Goal: Go to known website

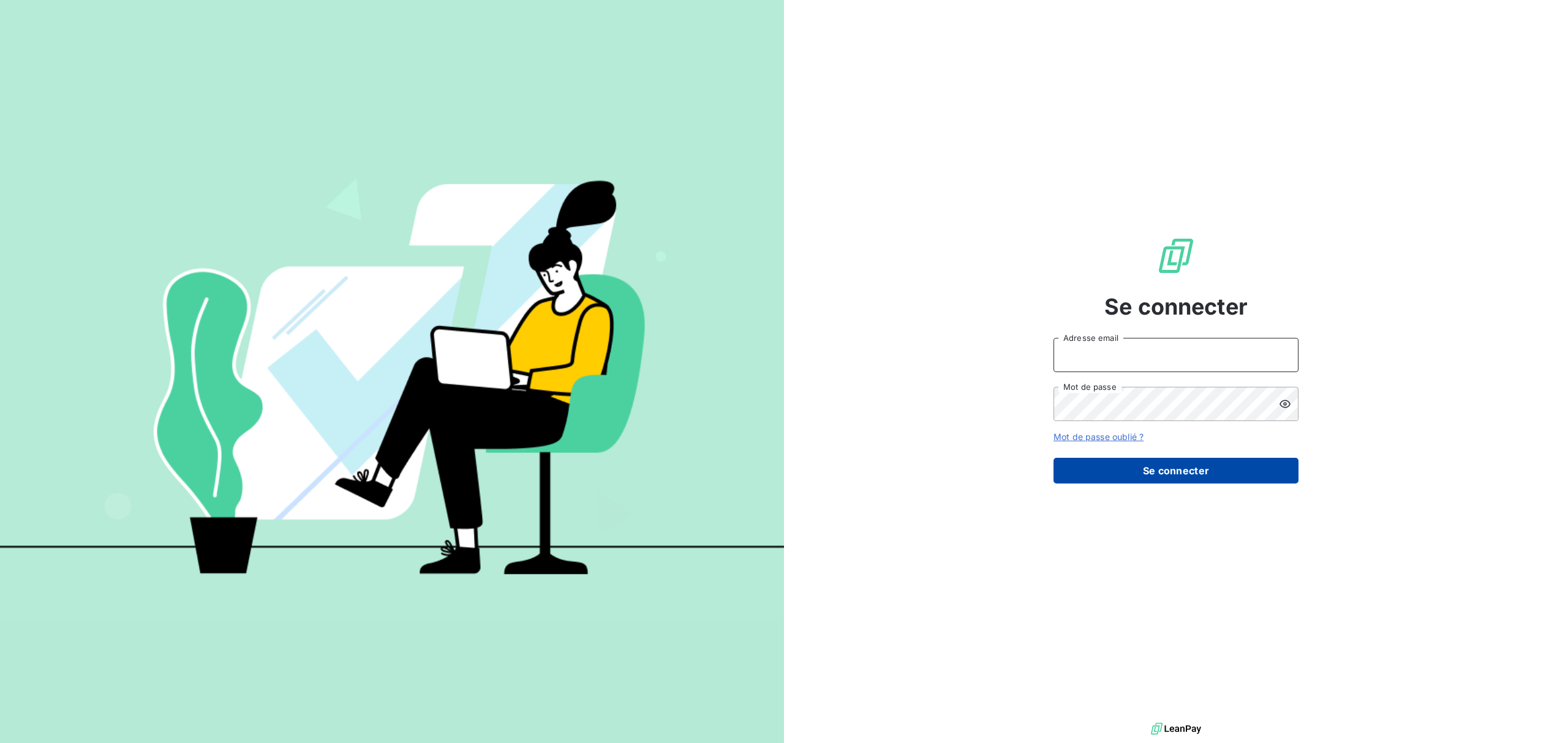
type input "[EMAIL_ADDRESS][DOMAIN_NAME]"
click at [1140, 463] on button "Se connecter" at bounding box center [1175, 470] width 245 height 26
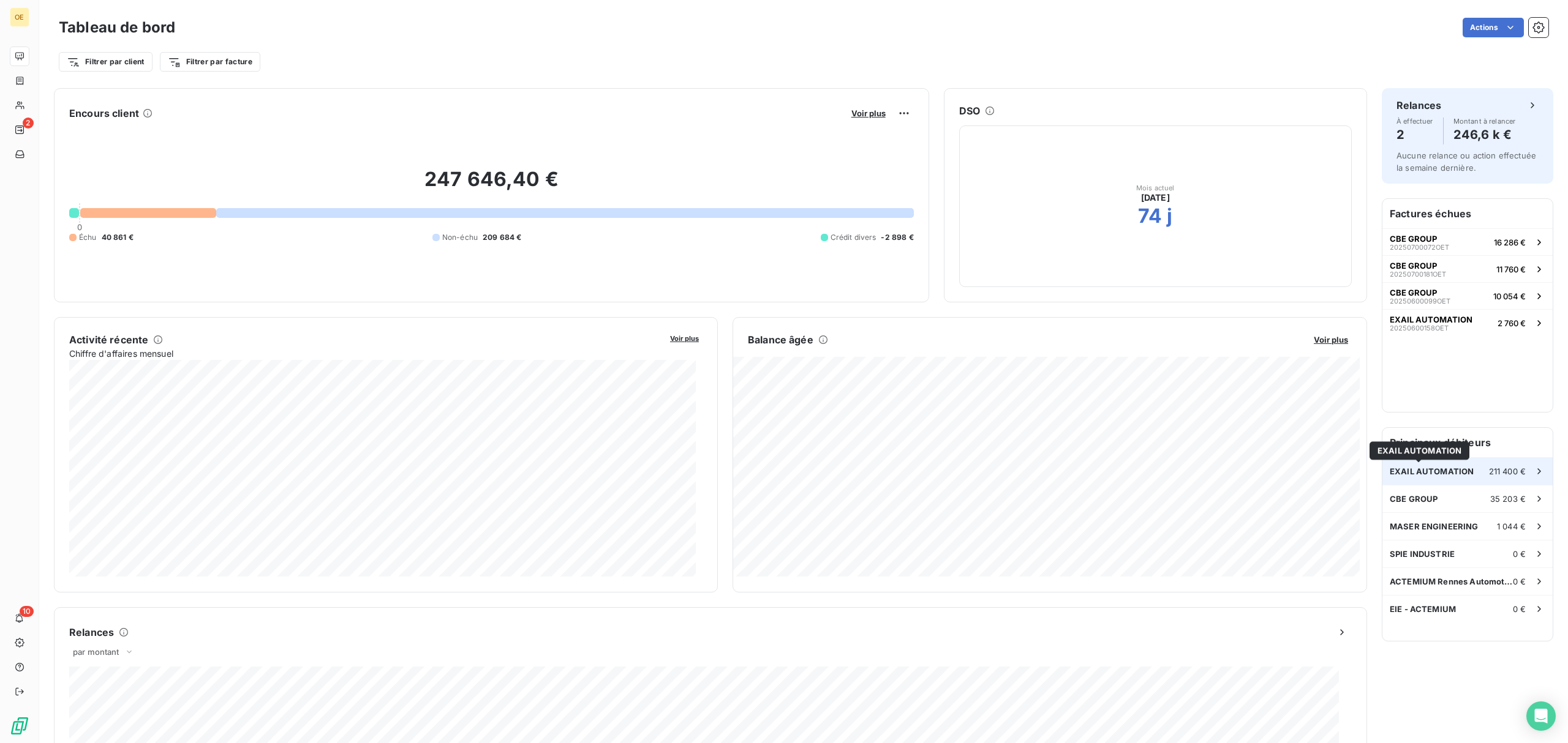
click at [1423, 471] on span "EXAIL AUTOMATION" at bounding box center [1431, 471] width 84 height 10
